Goal: Task Accomplishment & Management: Use online tool/utility

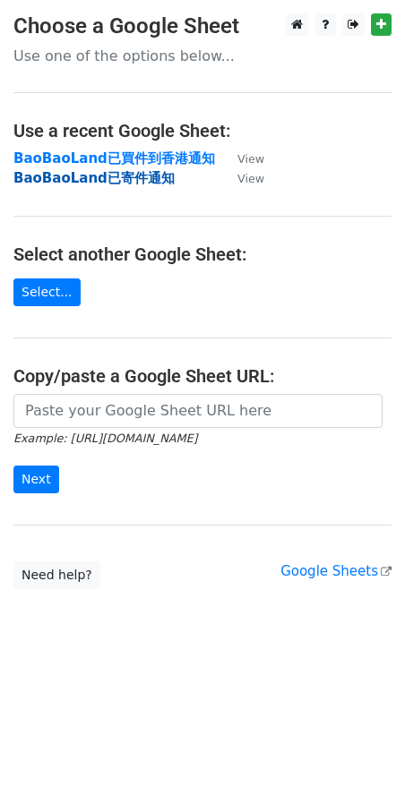
click at [107, 179] on strong "BaoBaoLand已寄件通知" at bounding box center [93, 178] width 161 height 16
click at [124, 179] on strong "BaoBaoLand已寄件通知" at bounding box center [93, 178] width 161 height 16
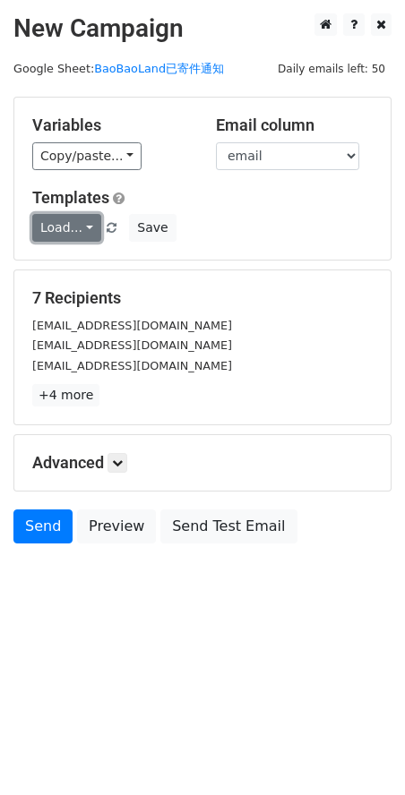
click at [88, 228] on link "Load..." at bounding box center [66, 228] width 69 height 28
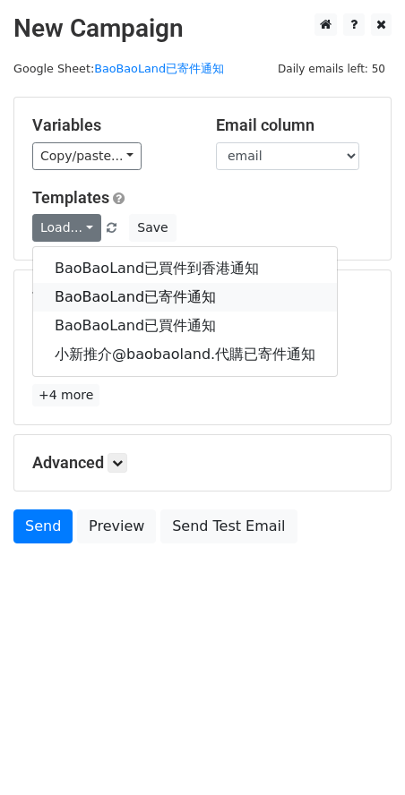
click at [107, 297] on link "BaoBaoLand已寄件通知" at bounding box center [184, 297] width 303 height 29
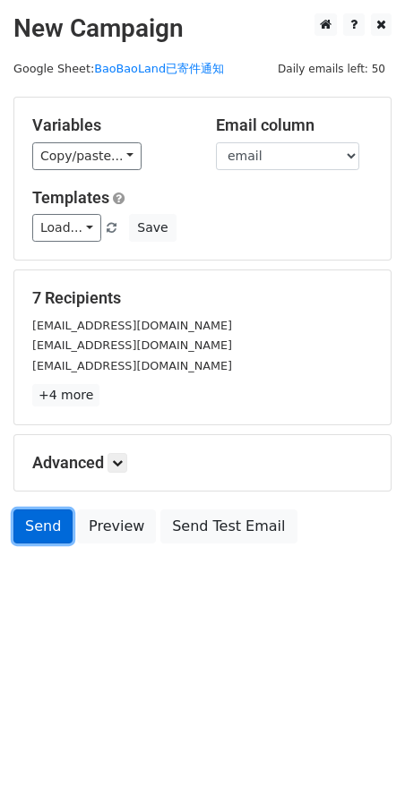
click at [47, 525] on link "Send" at bounding box center [42, 526] width 59 height 34
